Goal: Find specific page/section: Find specific page/section

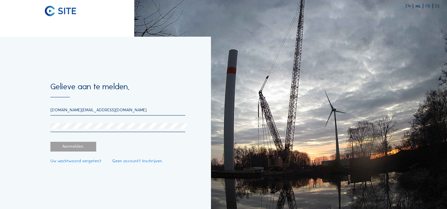
type input "[DOMAIN_NAME][EMAIL_ADDRESS][DOMAIN_NAME]"
click at [90, 123] on div "[DOMAIN_NAME][EMAIL_ADDRESS][DOMAIN_NAME]" at bounding box center [117, 120] width 135 height 25
click at [76, 149] on div "Aanmelden." at bounding box center [73, 147] width 46 height 10
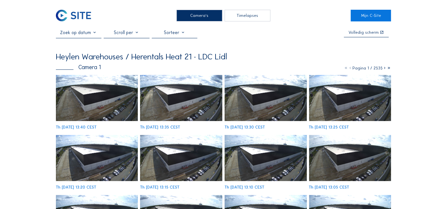
click at [192, 12] on div "Camera's" at bounding box center [200, 16] width 46 height 12
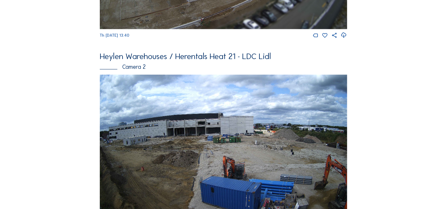
scroll to position [177, 0]
click at [205, 118] on img at bounding box center [223, 143] width 247 height 139
